Goal: Register for event/course

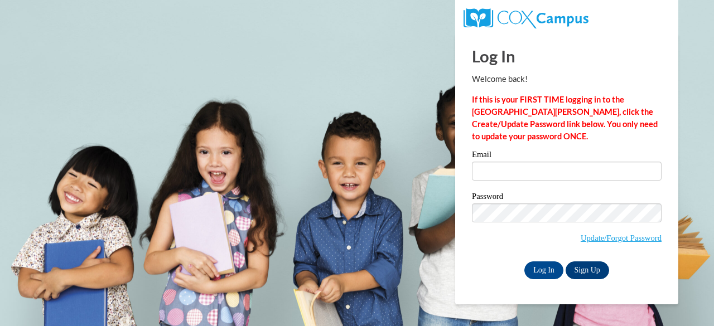
click at [588, 270] on link "Sign Up" at bounding box center [588, 271] width 44 height 18
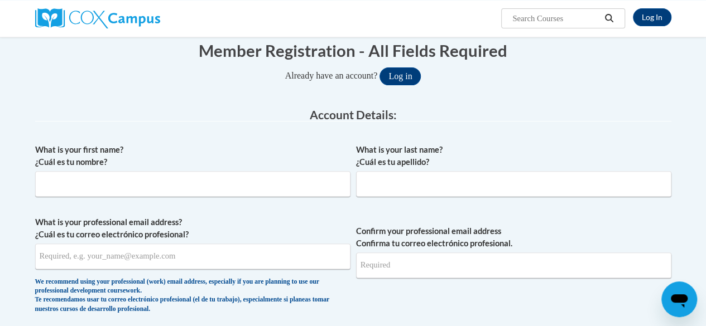
scroll to position [150, 0]
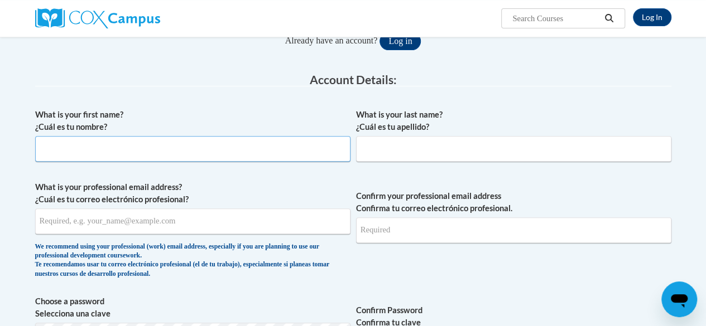
click at [124, 141] on input "What is your first name? ¿Cuál es tu nombre?" at bounding box center [192, 149] width 315 height 26
type input "l"
type input "Lindia"
click at [432, 139] on input "What is your last name? ¿Cuál es tu apellido?" at bounding box center [513, 149] width 315 height 26
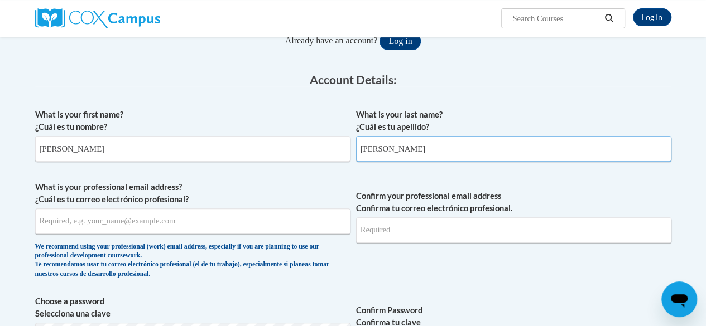
type input "Graham"
click at [291, 229] on input "What is your professional email address? ¿Cuál es tu correo electrónico profesi…" at bounding box center [192, 222] width 315 height 26
click at [277, 220] on input "lindiagrahamrlc24@gmail.com" at bounding box center [192, 222] width 315 height 26
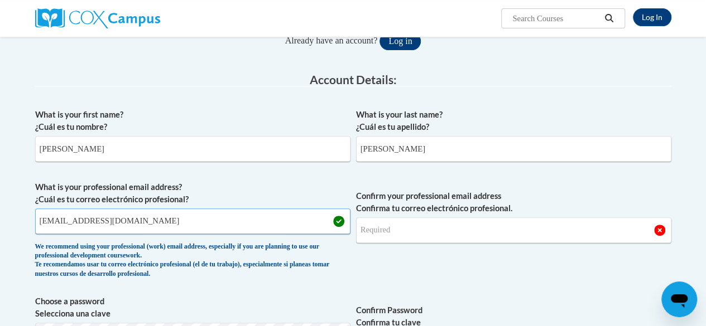
type input "maiyathorne6@gmail.com"
click at [475, 218] on input "Confirm your professional email address Confirma tu correo electrónico profesio…" at bounding box center [513, 231] width 315 height 26
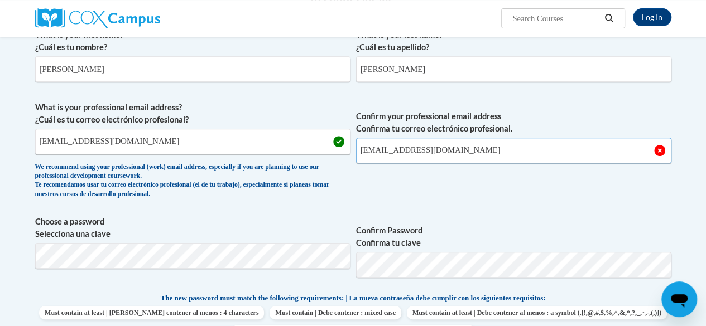
scroll to position [231, 0]
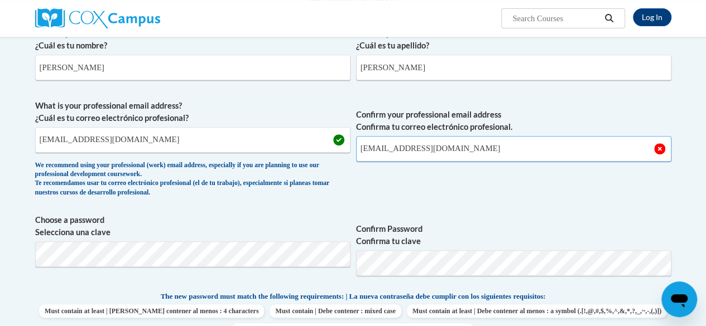
type input "maiyathorne6@gmail.com"
click at [392, 193] on span "Confirm your professional email address Confirma tu correo electrónico profesio…" at bounding box center [513, 151] width 315 height 103
click at [37, 319] on span "Must contain at least | Debe contener al menos : 4 characters Must contain | De…" at bounding box center [353, 321] width 636 height 32
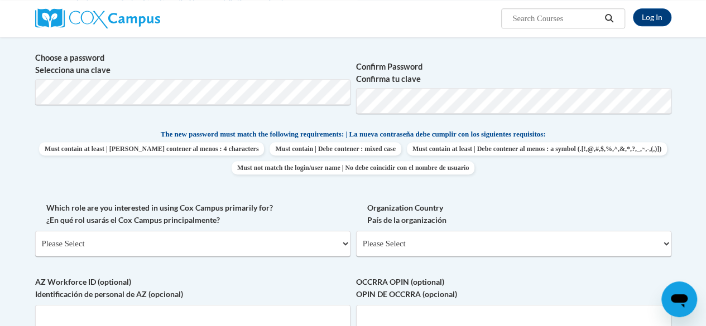
scroll to position [395, 0]
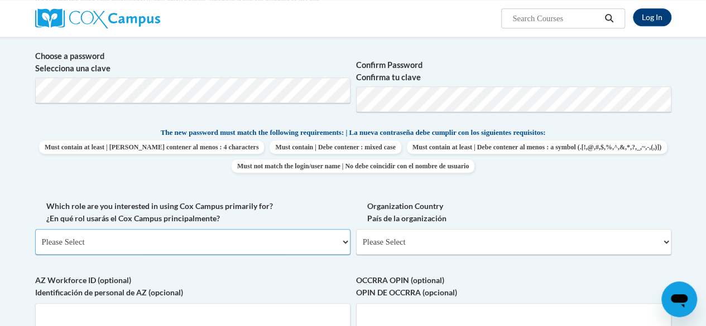
click at [312, 239] on select "Please Select College/University | Colegio/Universidad Community/Nonprofit Part…" at bounding box center [192, 242] width 315 height 26
select select "fbf2d438-af2f-41f8-98f1-81c410e29de3"
click at [35, 229] on select "Please Select College/University | Colegio/Universidad Community/Nonprofit Part…" at bounding box center [192, 242] width 315 height 26
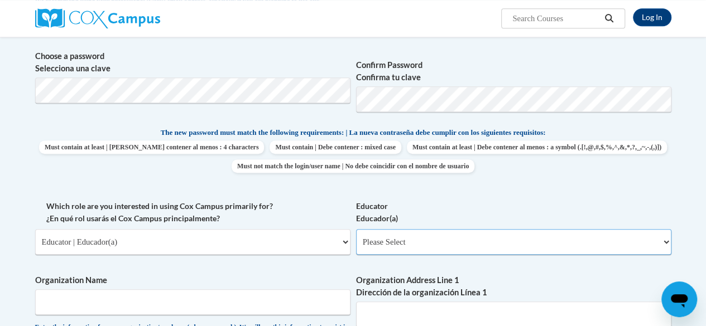
click at [399, 252] on select "Please Select Early Learning/Daycare Teacher/Family Home Care Provider | Maestr…" at bounding box center [513, 242] width 315 height 26
select select "5e2af403-4f2c-4e49-a02f-103e55d7b75b"
click at [356, 229] on select "Please Select Early Learning/Daycare Teacher/Family Home Care Provider | Maestr…" at bounding box center [513, 242] width 315 height 26
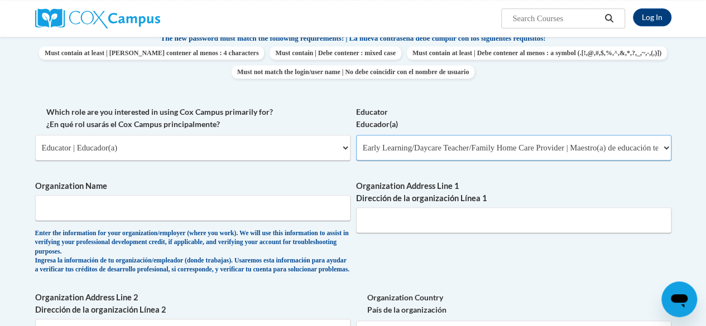
scroll to position [491, 0]
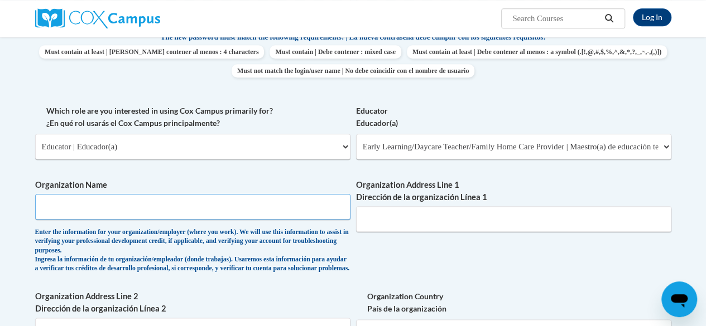
click at [45, 202] on input "Organization Name" at bounding box center [192, 207] width 315 height 26
type input "Rainbow Learning Center"
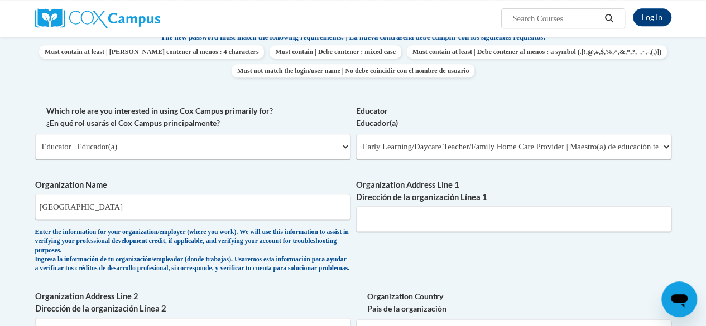
type input "105 Waston Ave"
click at [427, 227] on input "105 Waston Ave" at bounding box center [513, 219] width 315 height 26
type input "706 S Central Avenue New Albany Ms, 38652"
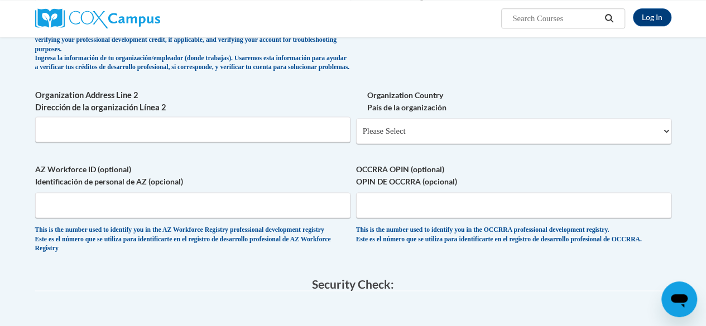
scroll to position [691, 0]
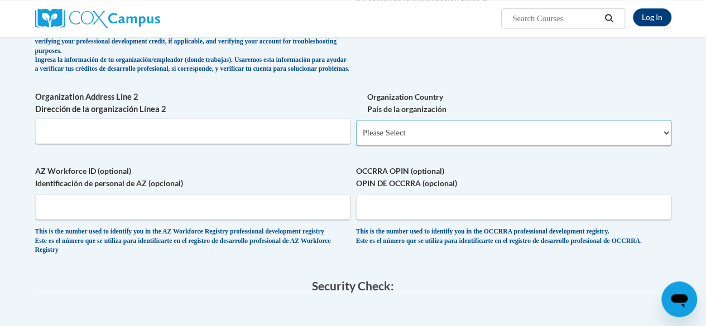
click at [417, 146] on select "Please Select United States | Estados Unidos Outside of the United States | Fue…" at bounding box center [513, 133] width 315 height 26
select select "ad49bcad-a171-4b2e-b99c-48b446064914"
click at [356, 128] on select "Please Select United States | Estados Unidos Outside of the United States | Fue…" at bounding box center [513, 133] width 315 height 26
select select
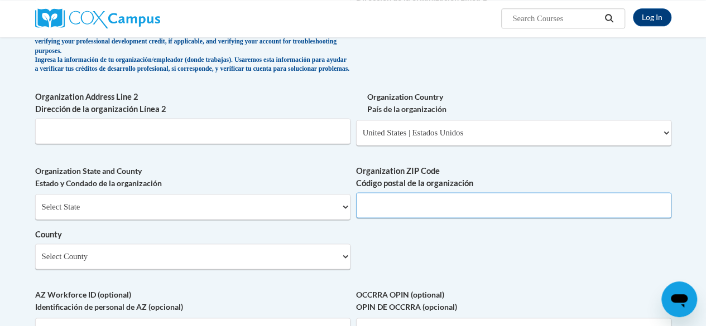
click at [438, 218] on input "Organization ZIP Code Código postal de la organización" at bounding box center [513, 205] width 315 height 26
type input "38652"
click at [255, 258] on select "Select County Adams Alcorn Amite Attala Benton Bolivar Calhoun Carroll Chickasa…" at bounding box center [192, 257] width 315 height 26
select select "Union"
click at [35, 252] on select "Select County Adams Alcorn Amite Attala Benton Bolivar Calhoun Carroll Chickasa…" at bounding box center [192, 257] width 315 height 26
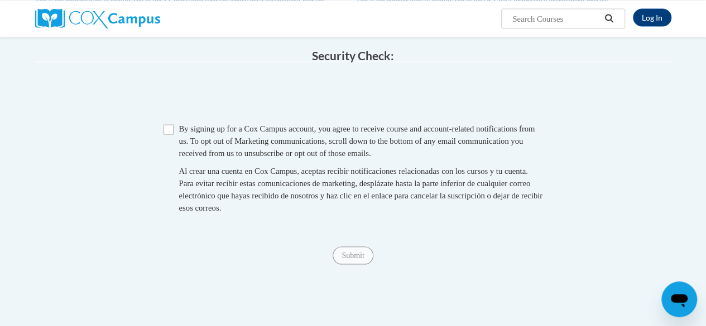
scroll to position [1046, 0]
click at [170, 134] on input "Checkbox" at bounding box center [168, 129] width 10 height 10
checkbox input "true"
click at [363, 264] on input "Submit" at bounding box center [352, 255] width 40 height 18
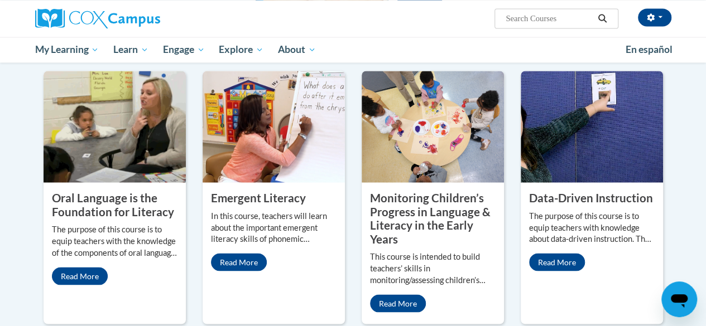
scroll to position [916, 0]
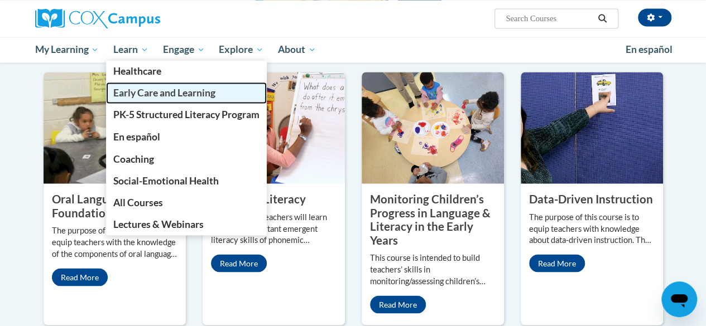
click at [166, 100] on link "Early Care and Learning" at bounding box center [186, 93] width 161 height 22
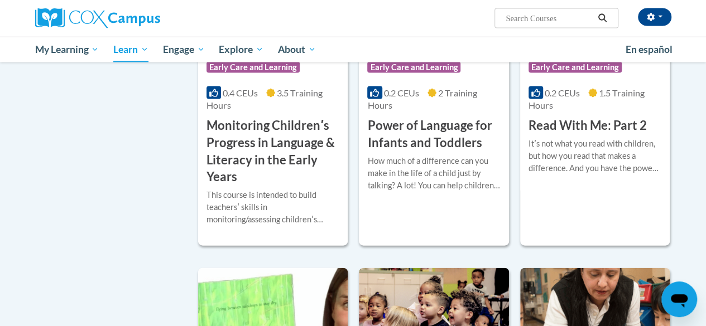
scroll to position [1071, 0]
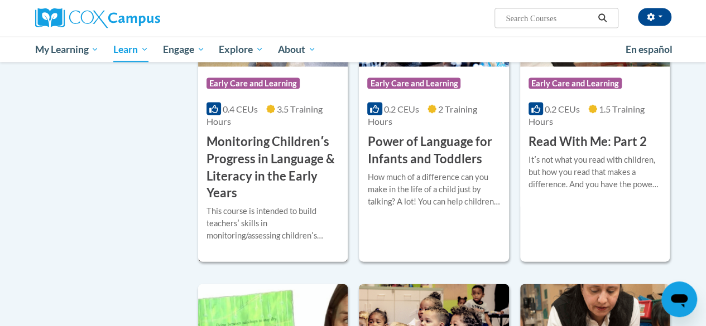
click at [285, 148] on h3 "Monitoring Childrenʹs Progress in Language & Literacy in the Early Years" at bounding box center [272, 167] width 133 height 69
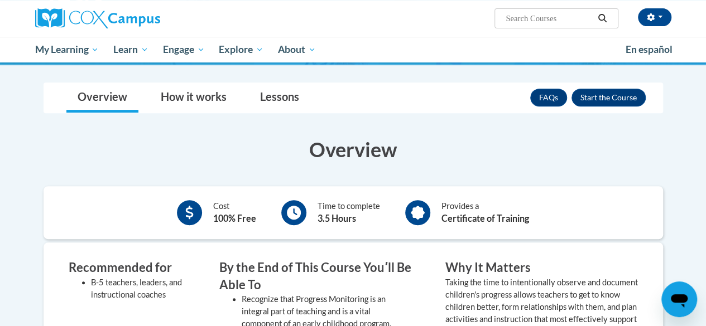
scroll to position [192, 0]
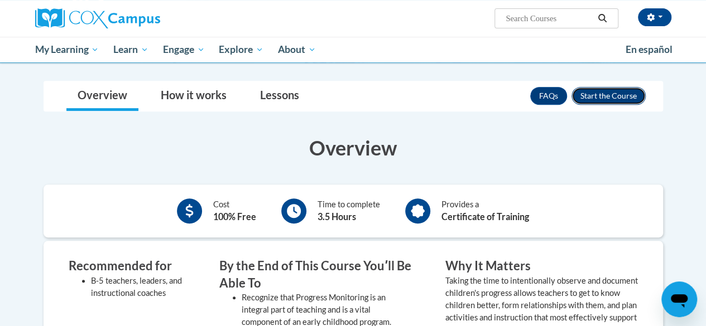
click at [616, 102] on button "Enroll" at bounding box center [608, 96] width 74 height 18
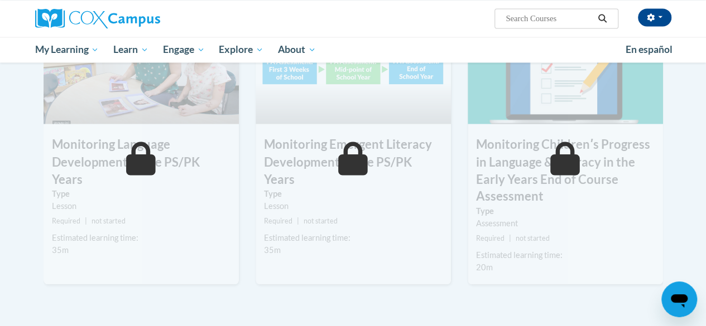
scroll to position [901, 0]
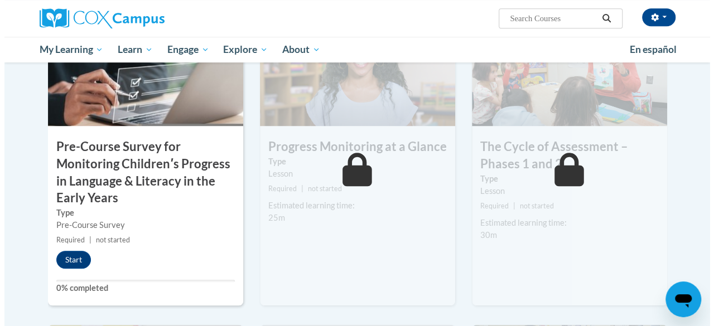
scroll to position [301, 0]
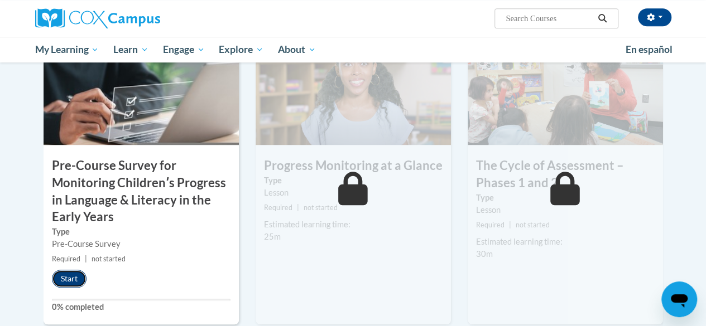
click at [68, 277] on button "Start" at bounding box center [69, 279] width 35 height 18
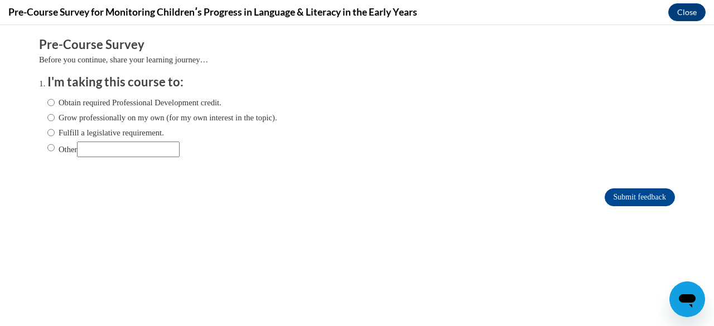
scroll to position [0, 0]
click at [128, 112] on label "Grow professionally on my own (for my own interest in the topic)." at bounding box center [162, 118] width 230 height 12
click at [55, 112] on input "Grow professionally on my own (for my own interest in the topic)." at bounding box center [50, 118] width 7 height 12
radio input "true"
click at [614, 195] on input "Submit feedback" at bounding box center [640, 198] width 70 height 18
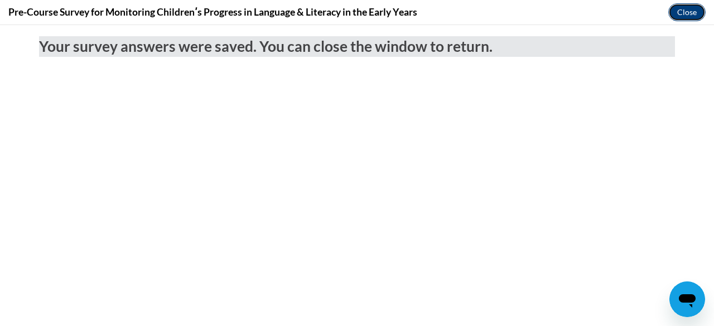
click at [685, 12] on button "Close" at bounding box center [686, 12] width 37 height 18
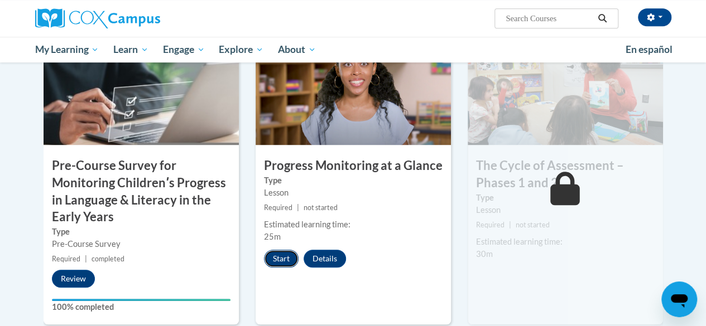
click at [286, 256] on button "Start" at bounding box center [281, 259] width 35 height 18
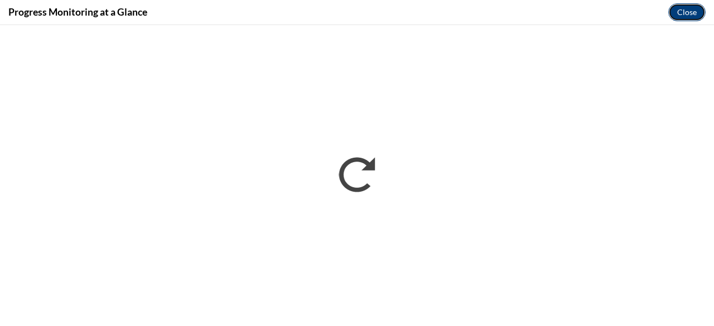
click at [687, 14] on button "Close" at bounding box center [686, 12] width 37 height 18
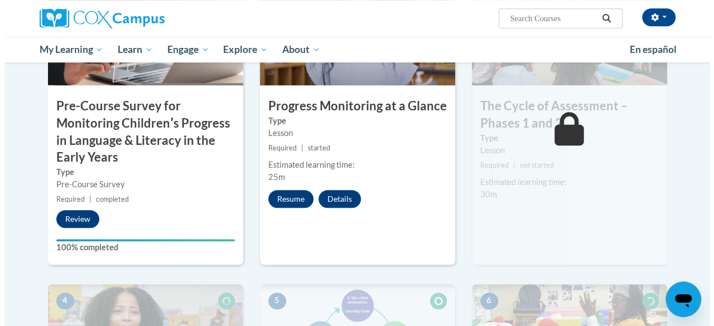
scroll to position [359, 0]
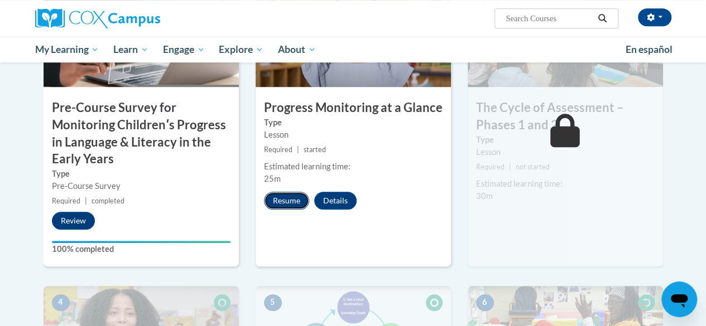
click at [291, 205] on button "Resume" at bounding box center [286, 201] width 45 height 18
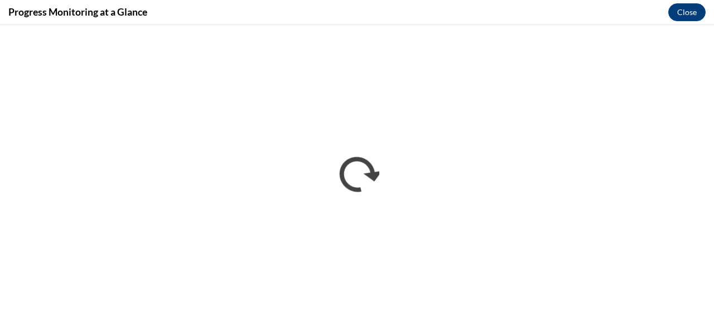
scroll to position [0, 0]
click at [682, 13] on button "Close" at bounding box center [686, 12] width 37 height 18
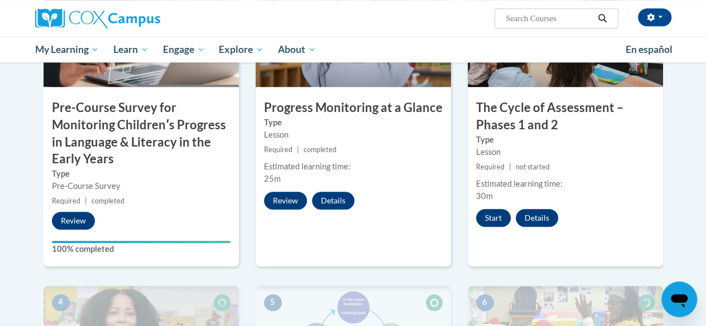
click at [488, 225] on button "Start" at bounding box center [493, 218] width 35 height 18
